Goal: Information Seeking & Learning: Find specific page/section

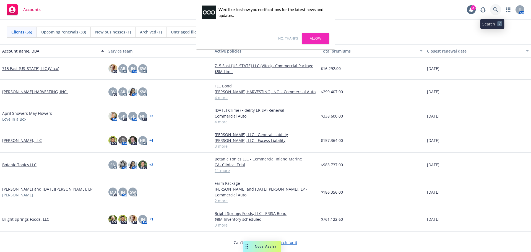
click at [493, 11] on icon at bounding box center [495, 9] width 5 height 5
click at [287, 35] on div "No, thanks [PERSON_NAME]" at bounding box center [265, 39] width 138 height 22
click at [308, 35] on link "Allow" at bounding box center [315, 38] width 27 height 11
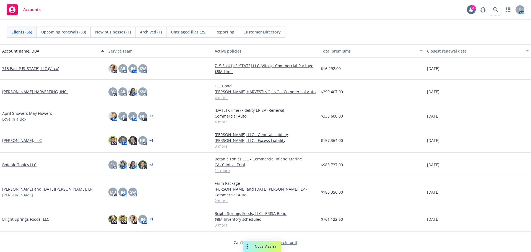
click at [495, 4] on span at bounding box center [495, 9] width 11 height 11
click at [490, 10] on link at bounding box center [495, 9] width 11 height 11
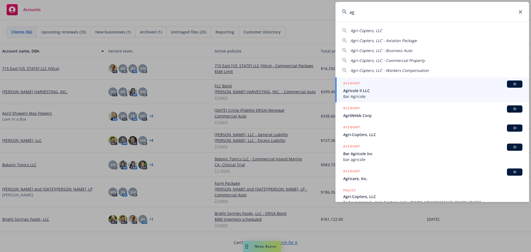
type input "a"
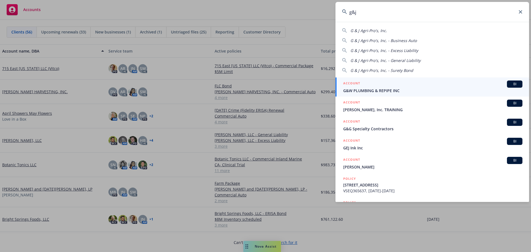
click at [369, 26] on div "G & J Agri-Pro's, Inc. G & J Agri-Pro's, Inc. - Business Auto G & J Agri-Pro's,…" at bounding box center [431, 49] width 193 height 48
click at [368, 28] on span "G & J Agri-Pro's, Inc." at bounding box center [368, 30] width 36 height 5
type input "G & J Agri-Pro's, Inc."
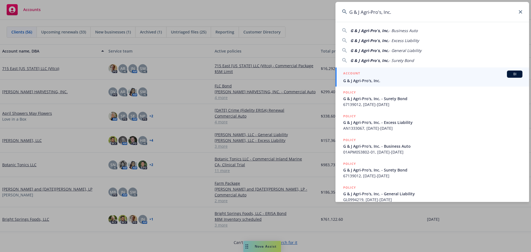
click at [424, 75] on div "ACCOUNT BI" at bounding box center [432, 73] width 179 height 7
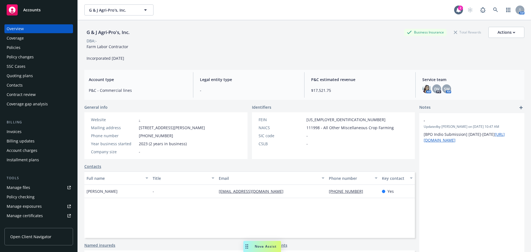
click at [13, 52] on div "Policies" at bounding box center [14, 47] width 14 height 9
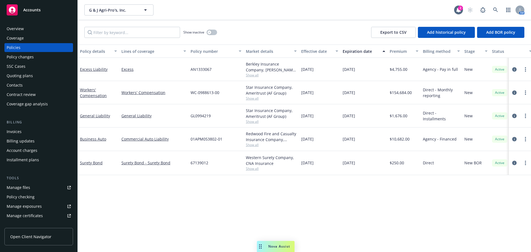
click at [16, 25] on div "Overview Coverage Policies Policy changes SSC Cases Quoting plans Contacts Cont…" at bounding box center [38, 135] width 77 height 234
click at [20, 32] on div "Overview" at bounding box center [15, 28] width 17 height 9
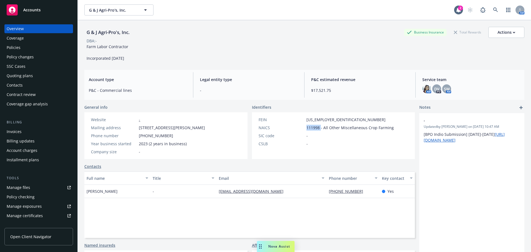
drag, startPoint x: 305, startPoint y: 128, endPoint x: 318, endPoint y: 130, distance: 14.0
click at [318, 130] on span "111998 - All Other Miscellaneous Crop Farming" at bounding box center [349, 128] width 87 height 6
copy span "111998"
click at [28, 48] on div "Policies" at bounding box center [39, 47] width 64 height 9
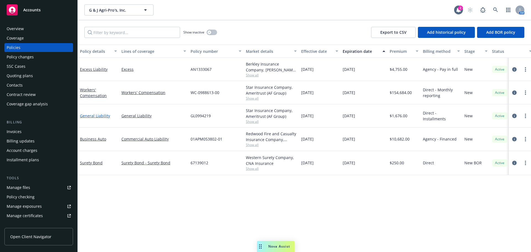
click at [101, 118] on link "General Liability" at bounding box center [95, 115] width 30 height 5
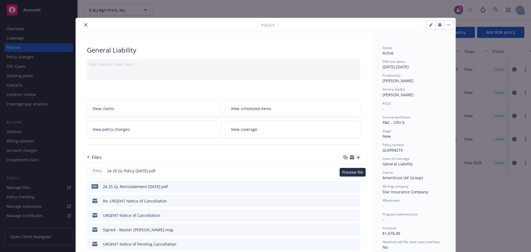
click at [353, 172] on icon "preview file" at bounding box center [354, 170] width 5 height 4
